Goal: Transaction & Acquisition: Download file/media

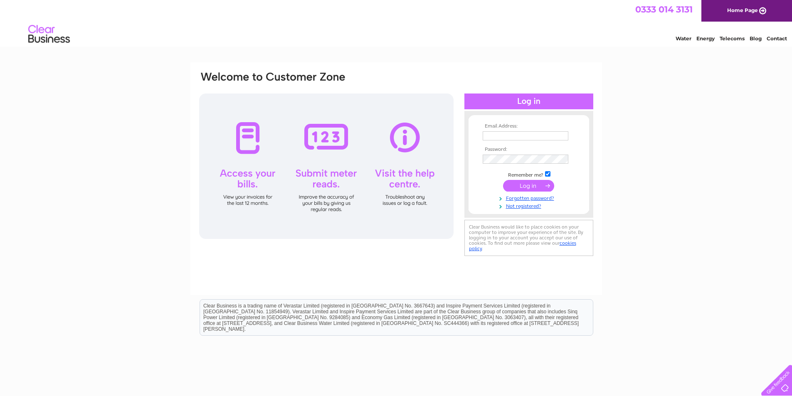
type input "info@ardwellestate.co.uk"
click at [527, 186] on input "submit" at bounding box center [528, 186] width 51 height 12
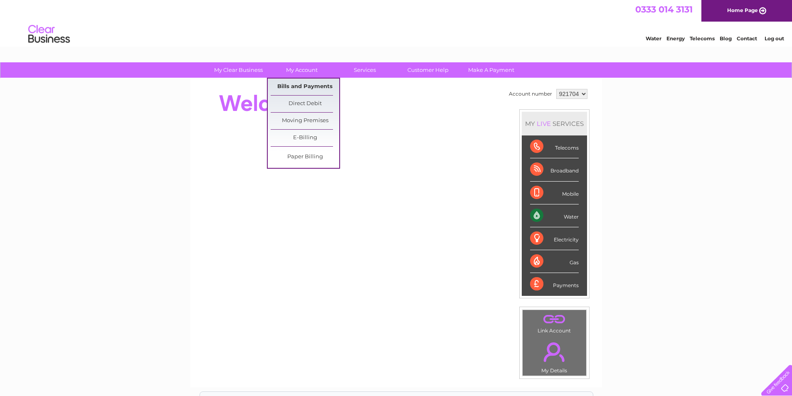
click at [294, 87] on link "Bills and Payments" at bounding box center [304, 87] width 69 height 17
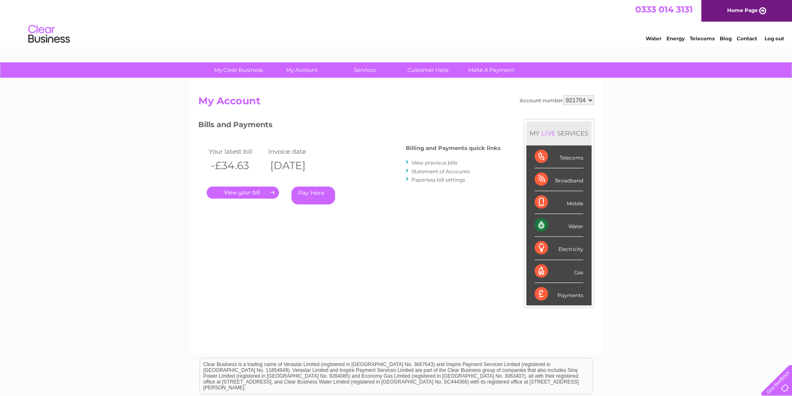
click at [254, 193] on link "." at bounding box center [243, 193] width 72 height 12
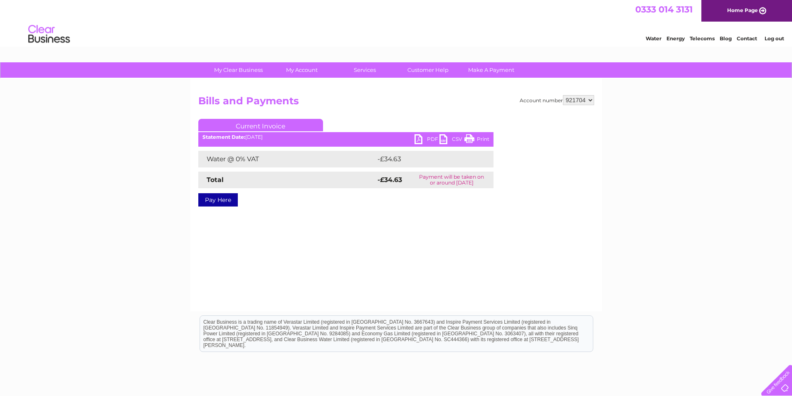
click at [418, 138] on link "PDF" at bounding box center [426, 140] width 25 height 12
click at [591, 99] on select "921704 921706 944388" at bounding box center [578, 100] width 31 height 10
select select "921706"
click at [563, 95] on select "921704 921706 944388" at bounding box center [578, 100] width 31 height 10
click at [416, 140] on link "PDF" at bounding box center [426, 140] width 25 height 12
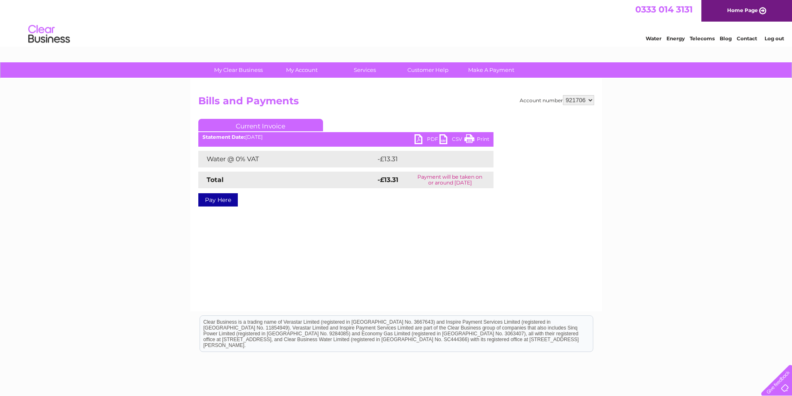
click at [588, 99] on select "921704 921706 944388" at bounding box center [578, 100] width 31 height 10
select select "944388"
click at [563, 95] on select "921704 921706 944388" at bounding box center [578, 100] width 31 height 10
click at [418, 138] on link "PDF" at bounding box center [426, 140] width 25 height 12
